Goal: Register for event/course

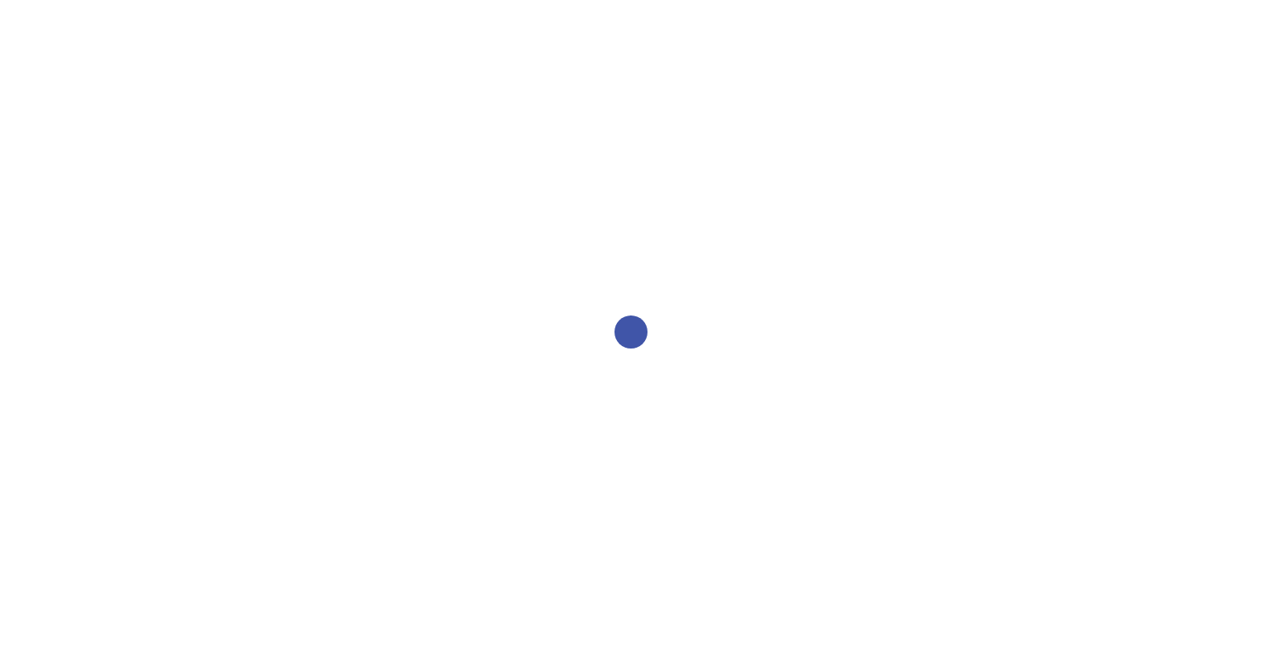
select select "2bed604d-1099-4043-b1bc-2365e8740244"
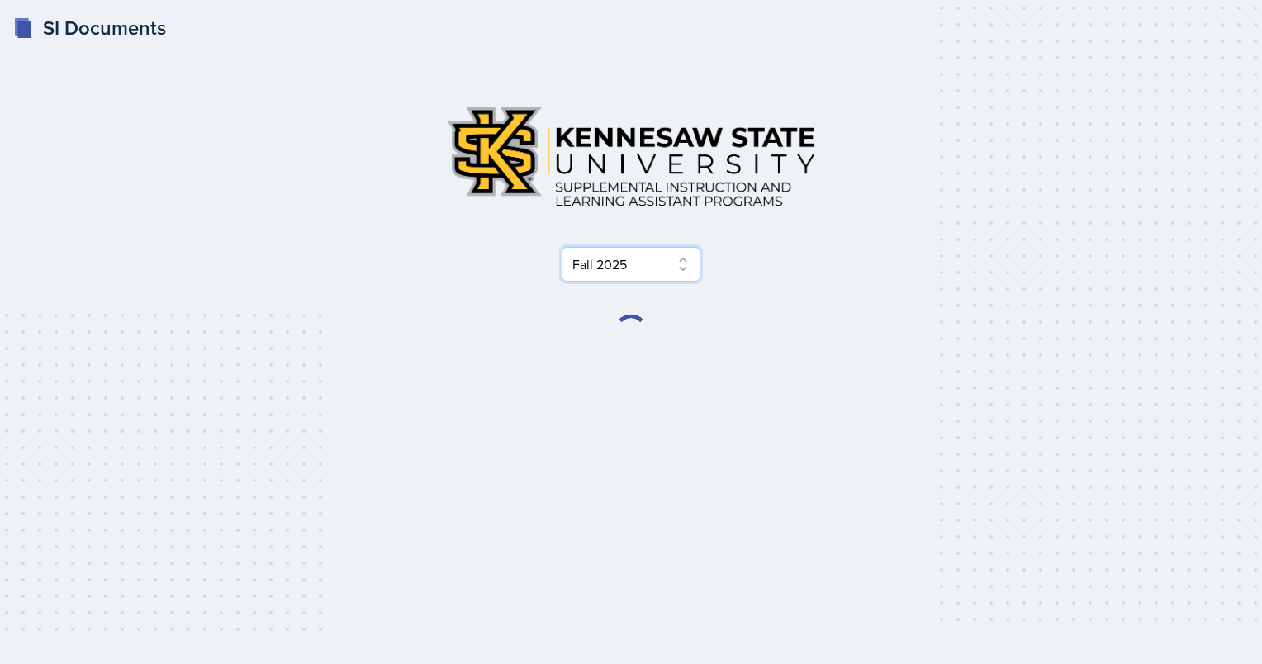
click at [627, 266] on select "Select Semester Fall 2025 Summer 2025 Spring 2025 Fall 2024 Summer 2024 Spring …" at bounding box center [631, 264] width 139 height 35
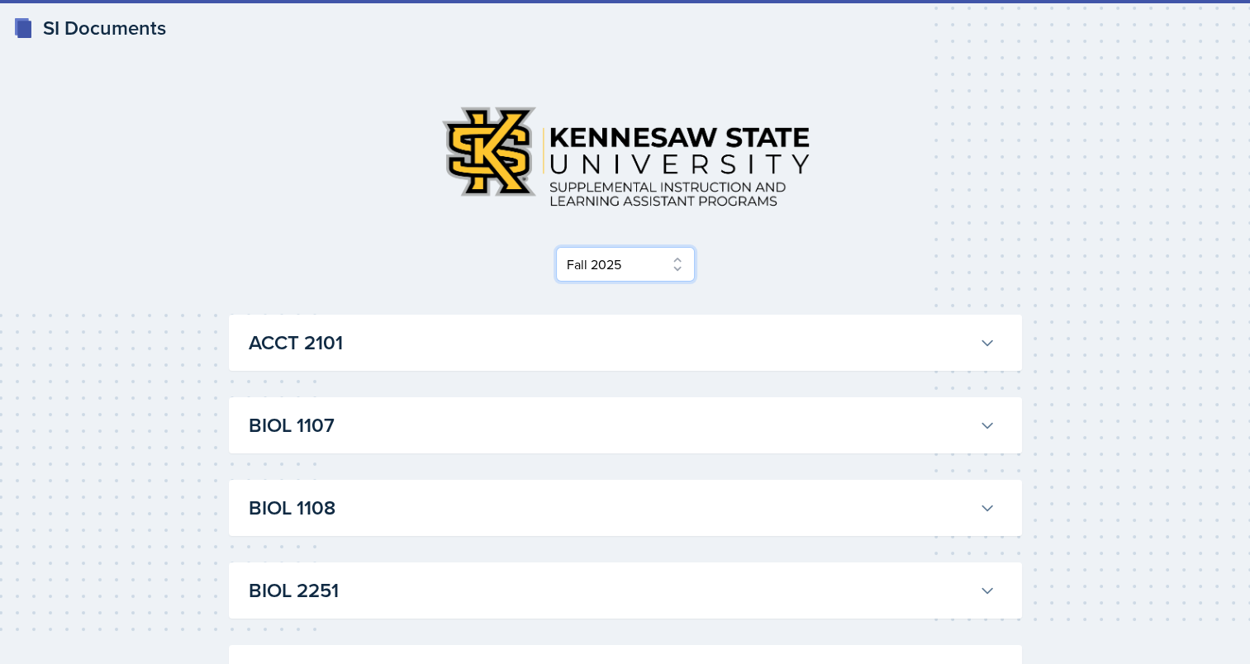
click at [627, 266] on select "Select Semester Fall 2025 Summer 2025 Spring 2025 Fall 2024 Summer 2024 Spring …" at bounding box center [625, 264] width 139 height 35
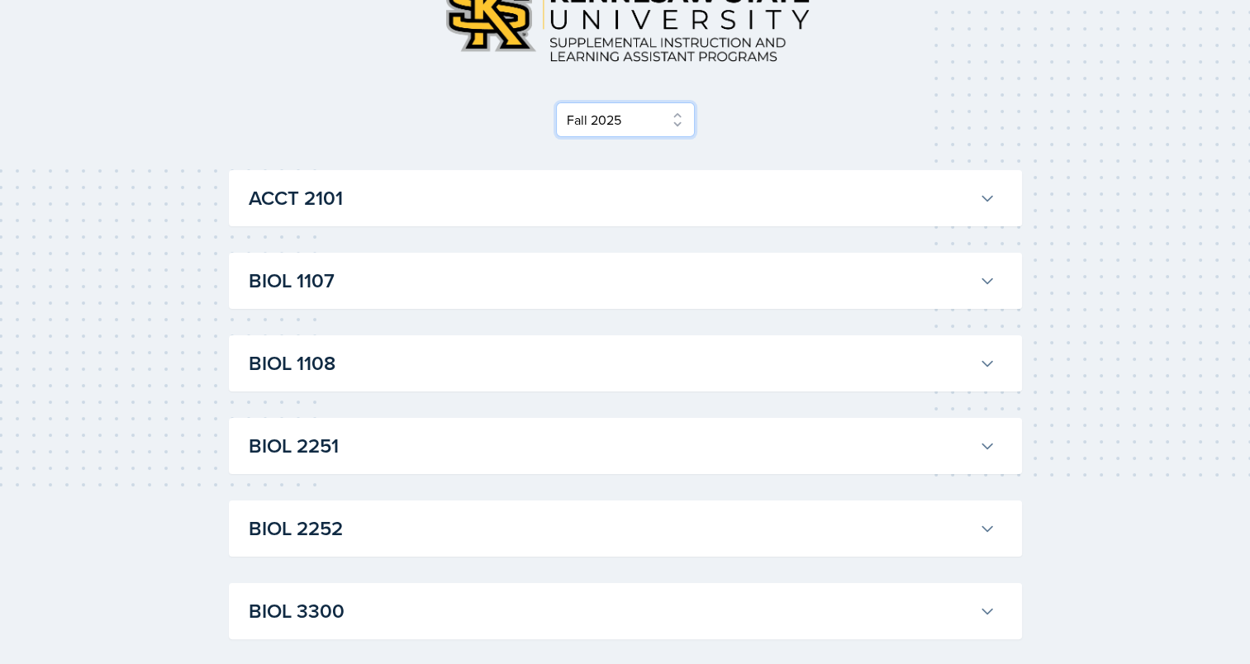
scroll to position [145, 0]
click at [607, 270] on h3 "BIOL 1107" at bounding box center [611, 280] width 724 height 30
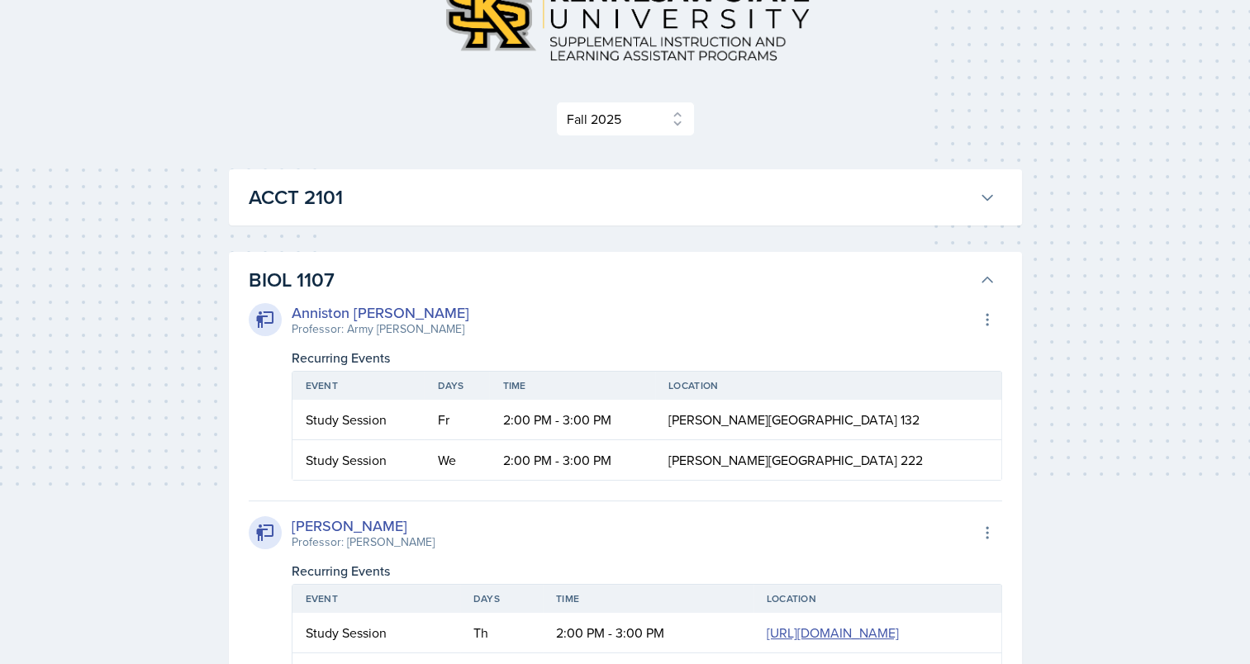
click at [607, 270] on h3 "BIOL 1107" at bounding box center [611, 280] width 724 height 30
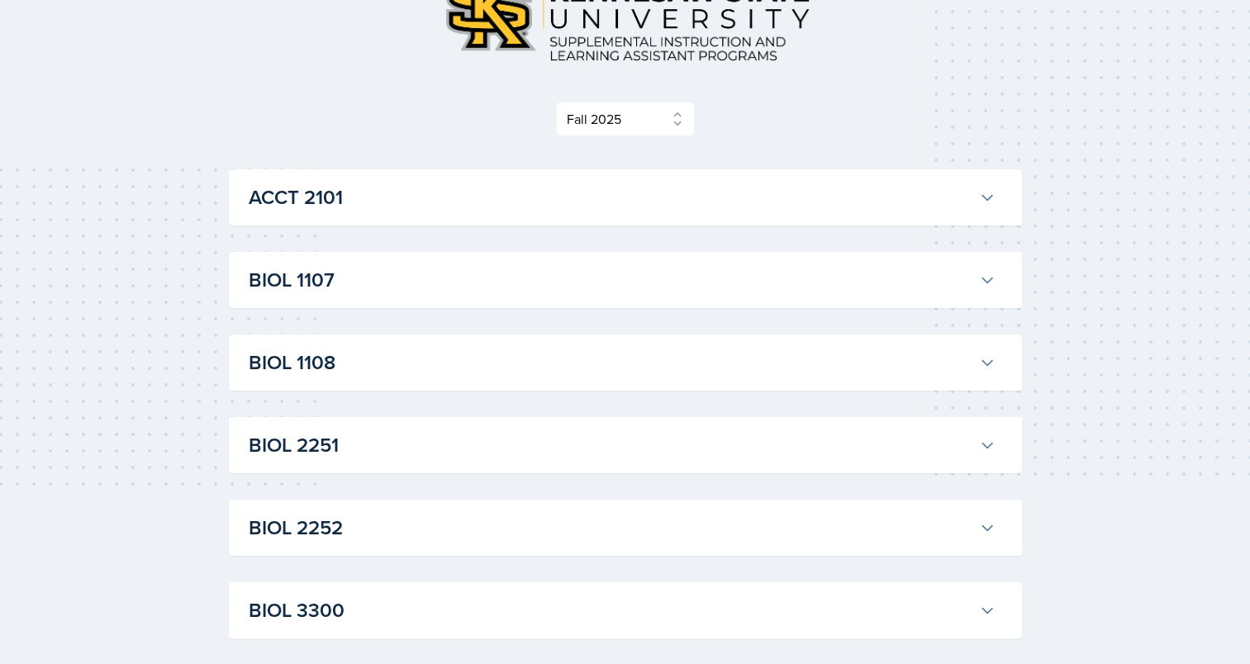
click at [607, 270] on h3 "BIOL 1107" at bounding box center [611, 280] width 724 height 30
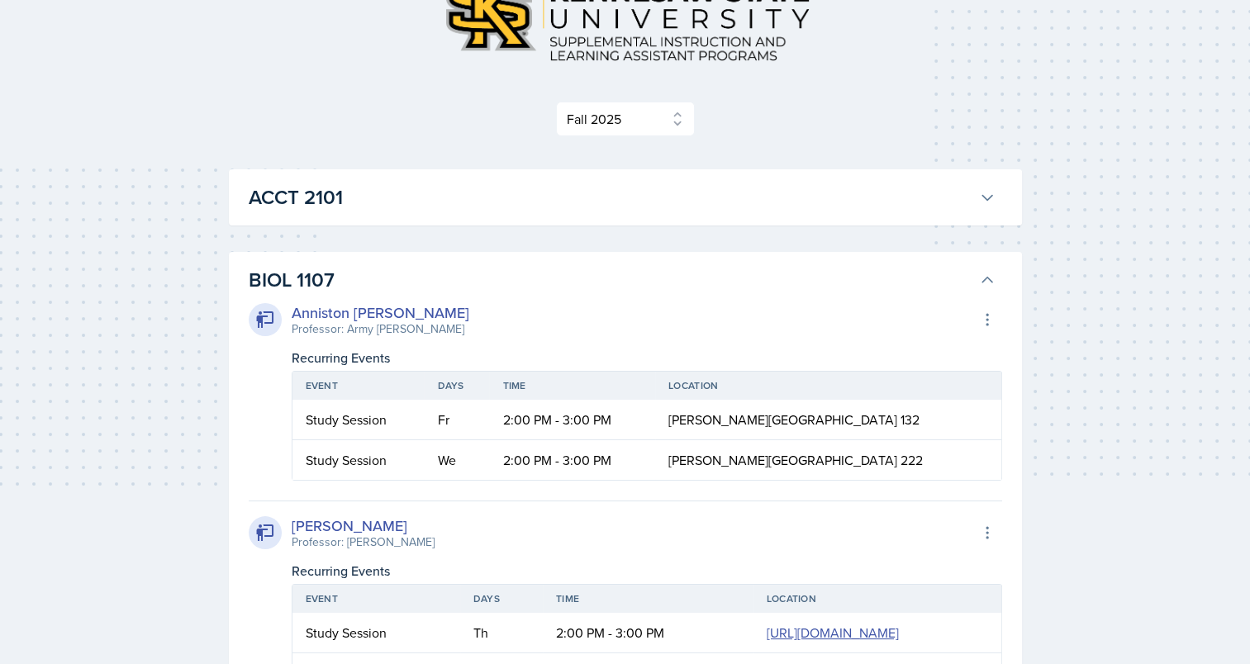
click at [607, 270] on h3 "BIOL 1107" at bounding box center [611, 280] width 724 height 30
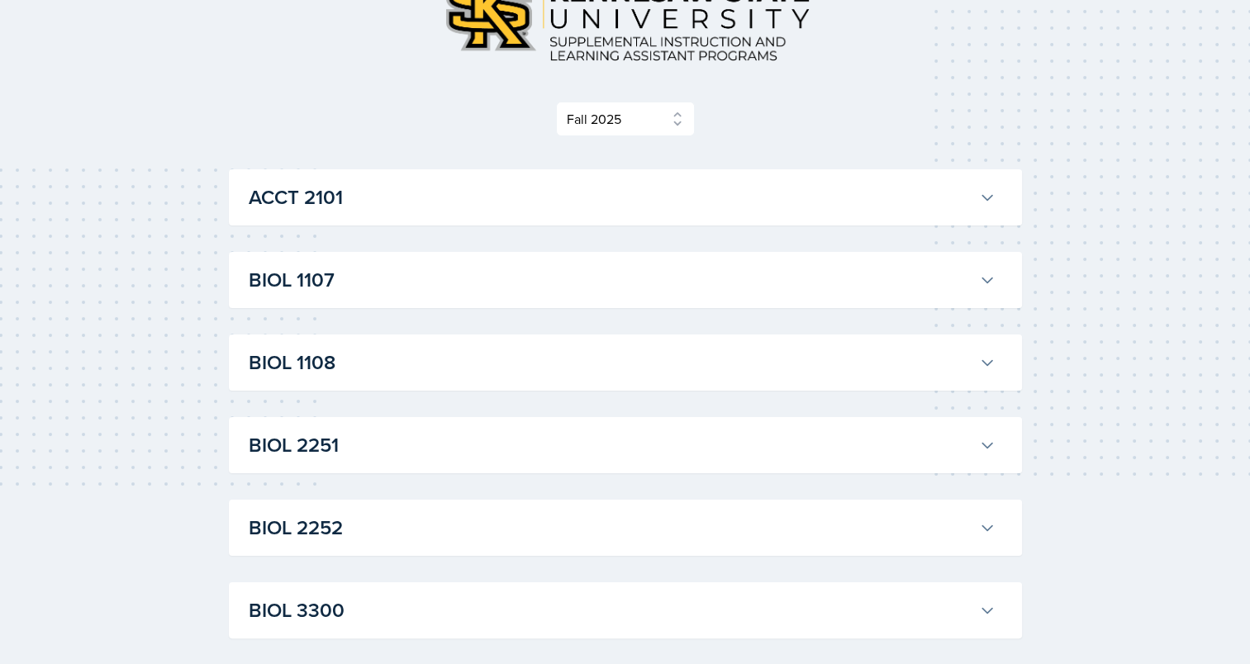
click at [607, 270] on h3 "BIOL 1107" at bounding box center [611, 280] width 724 height 30
